Goal: Find specific page/section: Find specific page/section

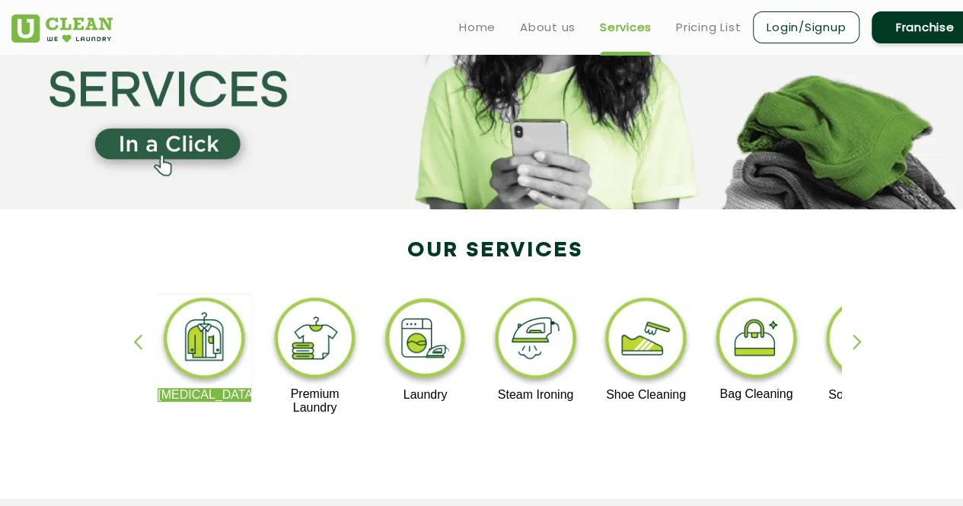
scroll to position [138, 0]
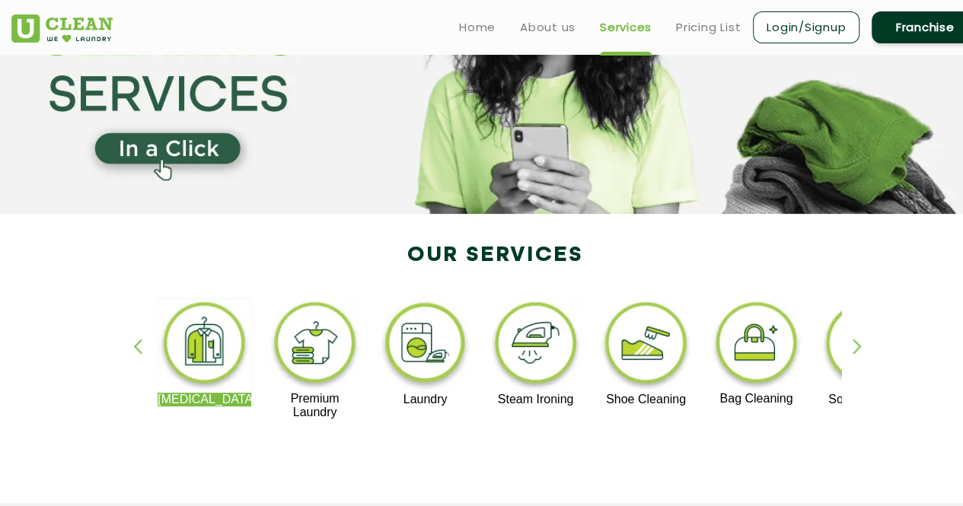
click at [856, 345] on div "button" at bounding box center [864, 360] width 23 height 42
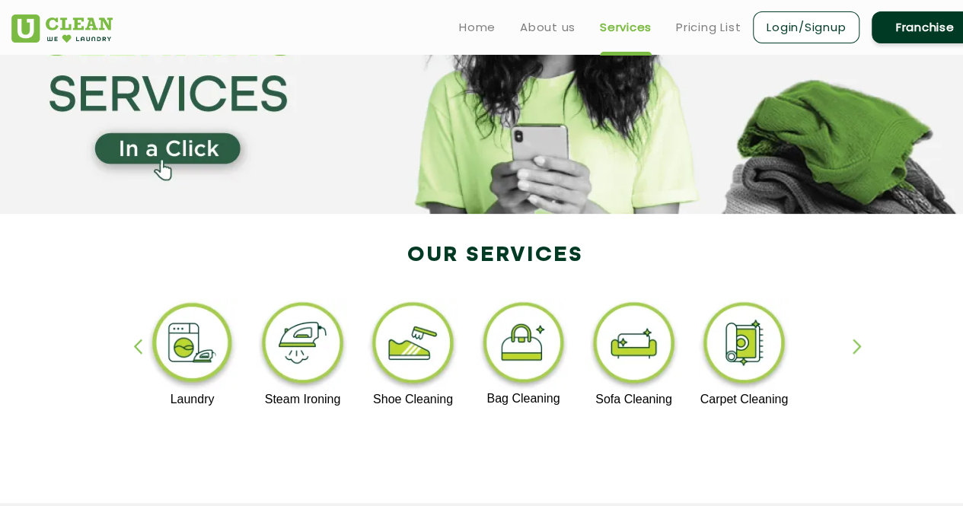
click at [856, 345] on div "button" at bounding box center [864, 360] width 23 height 42
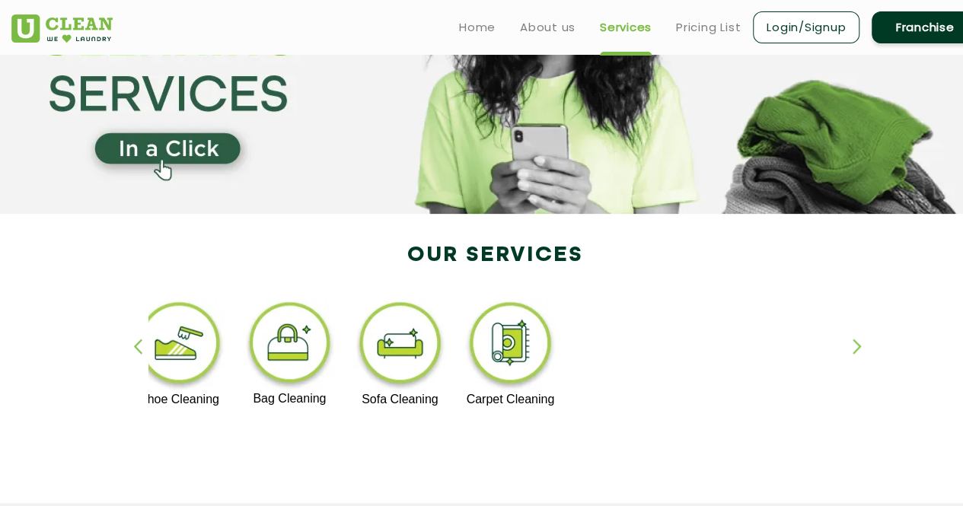
click at [136, 349] on div "button" at bounding box center [144, 360] width 23 height 42
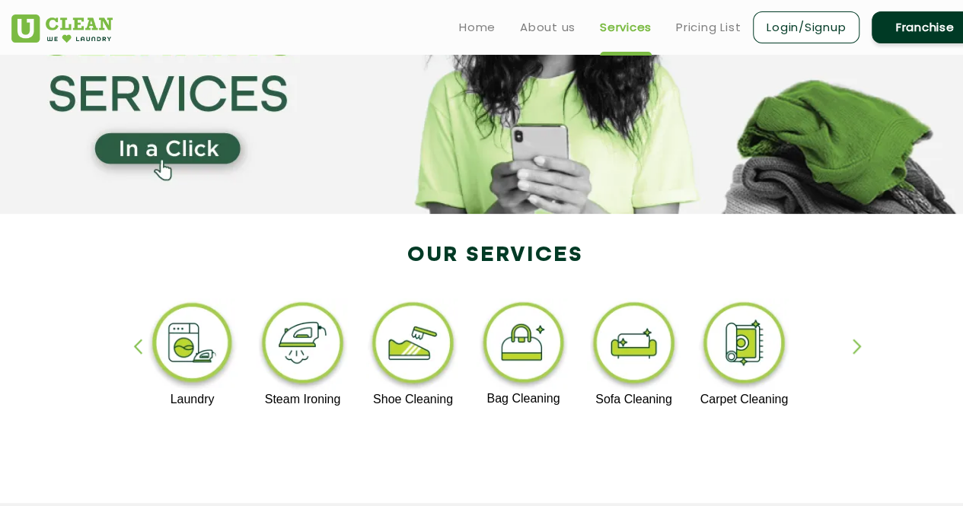
click at [136, 349] on div "button" at bounding box center [144, 360] width 23 height 42
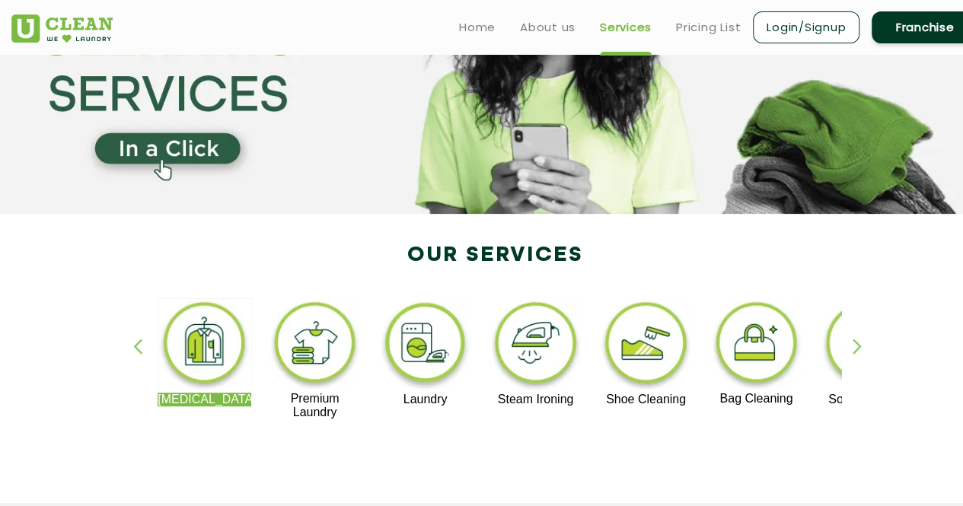
click at [952, 62] on section at bounding box center [481, 65] width 963 height 297
drag, startPoint x: 952, startPoint y: 62, endPoint x: 971, endPoint y: 65, distance: 19.9
click at [962, 65] on html "Home About us Services Pricing List Login/Signup Franchise Home About us Franch…" at bounding box center [481, 115] width 963 height 506
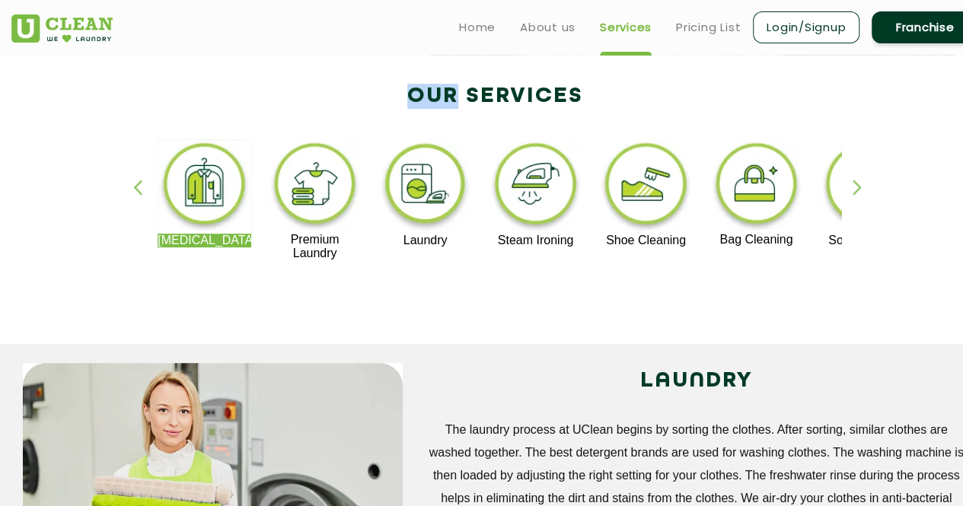
scroll to position [276, 0]
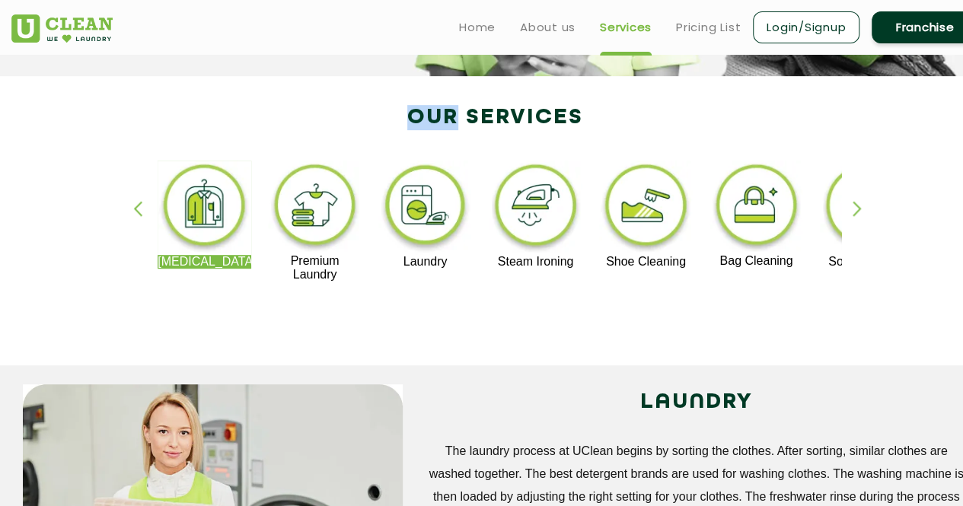
drag, startPoint x: 148, startPoint y: 221, endPoint x: 181, endPoint y: 182, distance: 50.8
click at [181, 182] on div "[MEDICAL_DATA] Premium Laundry Laundry Steam Ironing Shoe Cleaning Bag Cleaning…" at bounding box center [494, 229] width 693 height 136
click at [180, 181] on img at bounding box center [205, 208] width 94 height 94
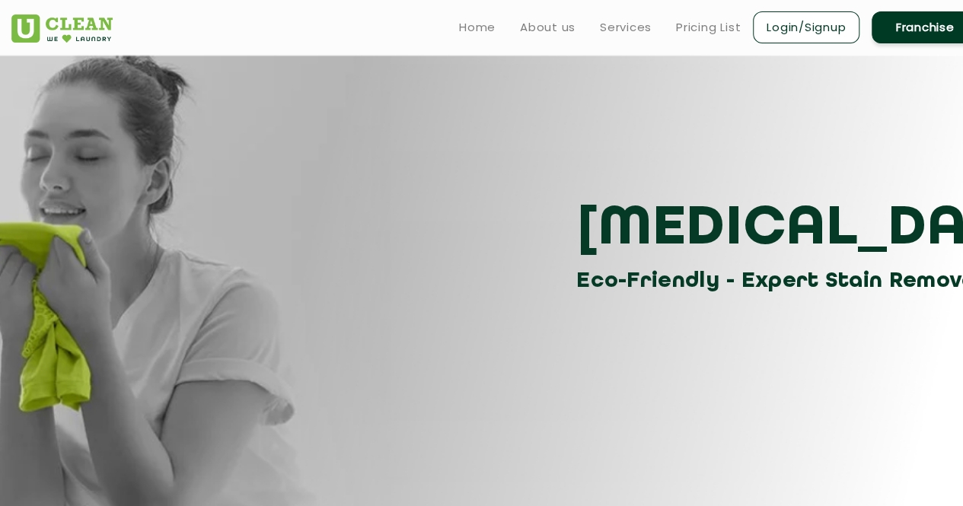
click at [358, 327] on section "[MEDICAL_DATA] Eco-Friendly - Expert Stain Removal" at bounding box center [481, 321] width 963 height 533
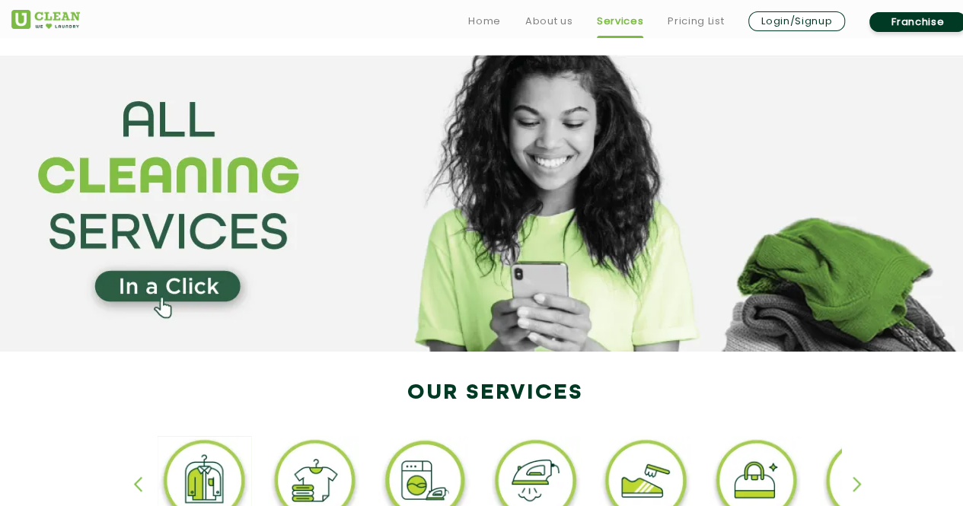
scroll to position [276, 0]
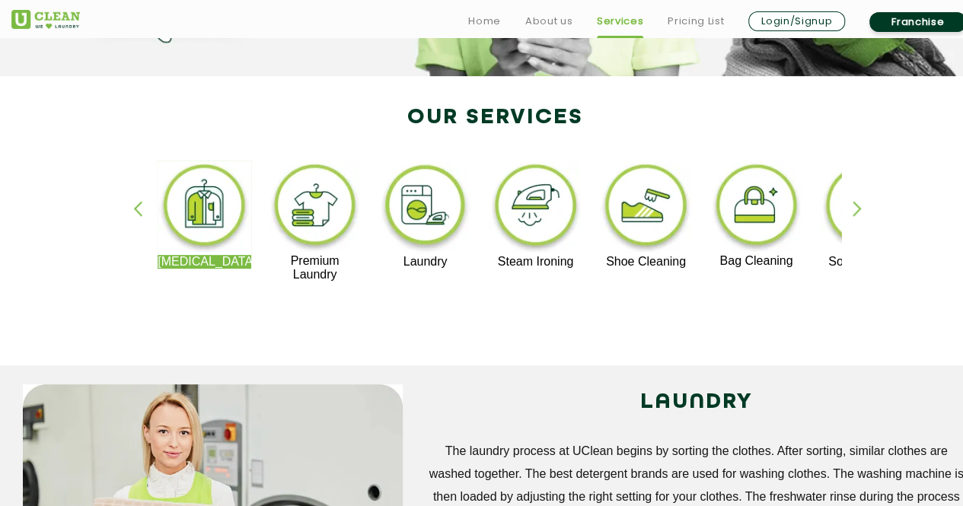
click at [860, 211] on div "button" at bounding box center [864, 222] width 23 height 42
